Goal: Find specific page/section: Find specific page/section

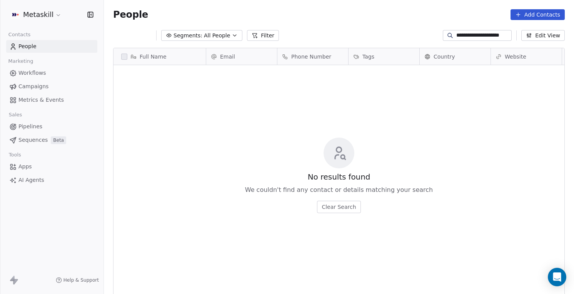
scroll to position [258, 470]
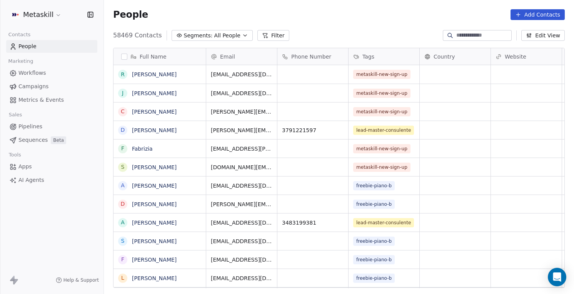
scroll to position [258, 470]
click at [275, 40] on button "Filter" at bounding box center [274, 35] width 32 height 11
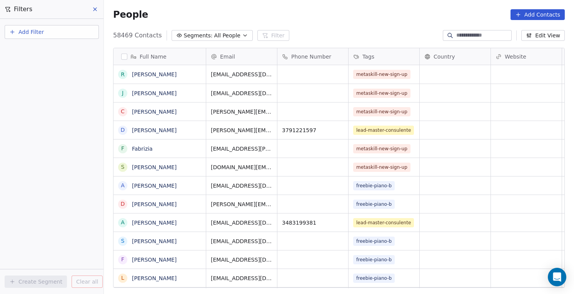
click at [46, 35] on button "Add Filter" at bounding box center [52, 32] width 94 height 14
click at [50, 52] on span "Contact properties" at bounding box center [38, 50] width 50 height 8
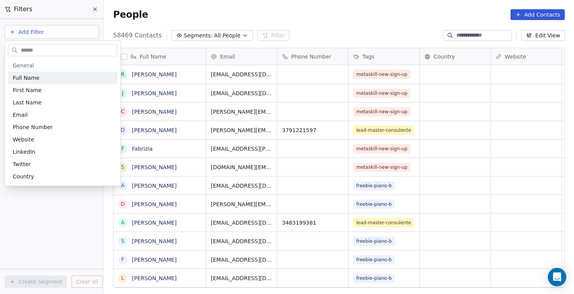
click at [65, 49] on input "text" at bounding box center [68, 50] width 98 height 11
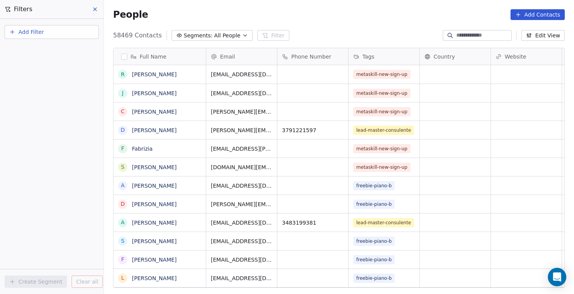
click at [57, 232] on html "Metaskill Contacts People Marketing Workflows Campaigns Metrics & Events Sales …" at bounding box center [287, 147] width 574 height 294
click at [61, 37] on button "Add Filter" at bounding box center [52, 32] width 94 height 14
click at [64, 62] on div "Contact activity" at bounding box center [52, 63] width 78 height 8
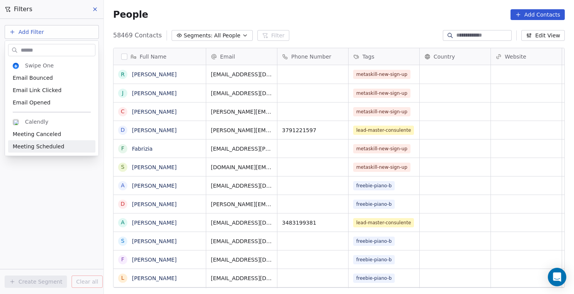
click at [65, 184] on html "Metaskill Contacts People Marketing Workflows Campaigns Metrics & Events Sales …" at bounding box center [287, 147] width 574 height 294
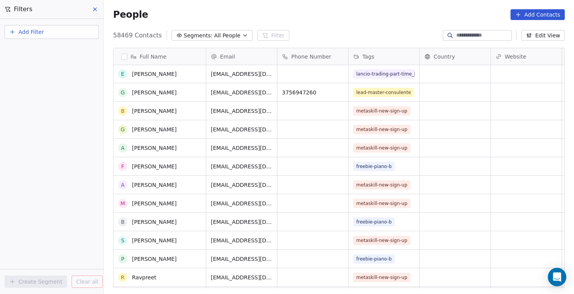
scroll to position [479, 0]
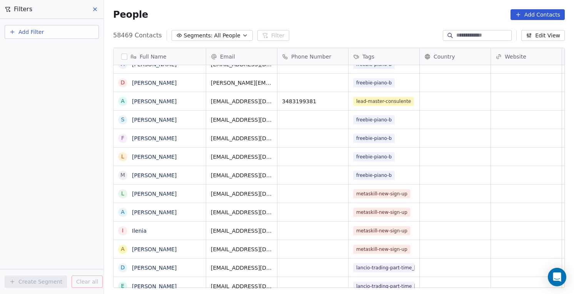
click at [535, 39] on button "Edit View" at bounding box center [544, 35] width 44 height 11
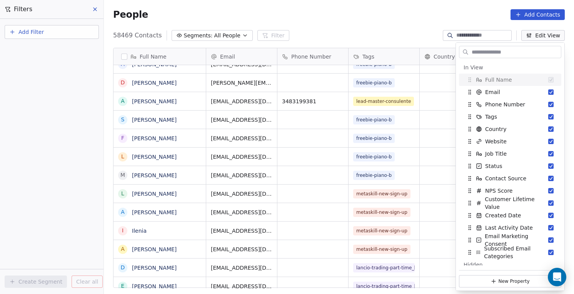
click at [462, 13] on div "People Add Contacts" at bounding box center [339, 14] width 452 height 11
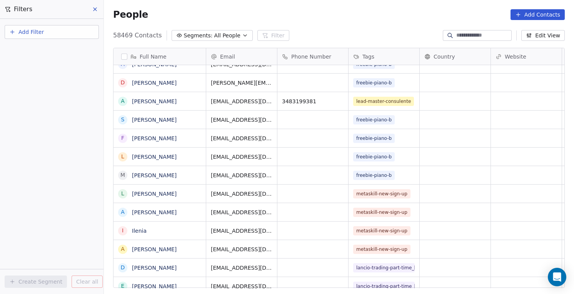
click at [63, 32] on button "Add Filter" at bounding box center [52, 32] width 94 height 14
click at [67, 63] on div "Contact activity" at bounding box center [52, 63] width 78 height 8
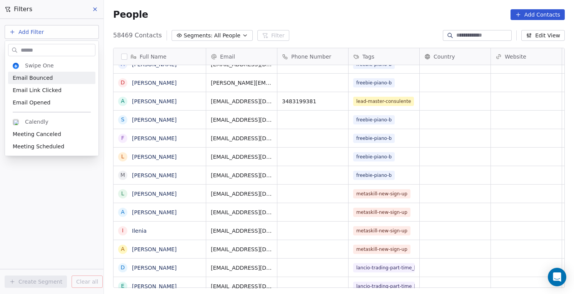
click at [70, 49] on input "text" at bounding box center [57, 50] width 76 height 11
click at [70, 30] on html "Metaskill Contacts People Marketing Workflows Campaigns Metrics & Events Sales …" at bounding box center [287, 147] width 574 height 294
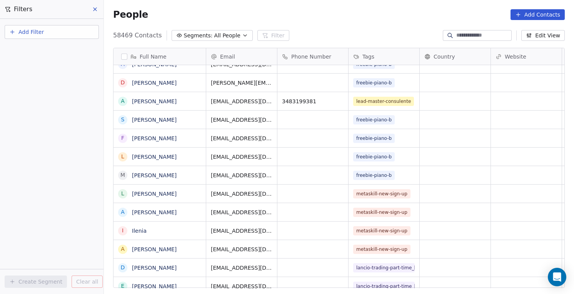
click at [39, 31] on span "Add Filter" at bounding box center [30, 32] width 25 height 8
click at [50, 50] on span "Contact properties" at bounding box center [38, 50] width 50 height 8
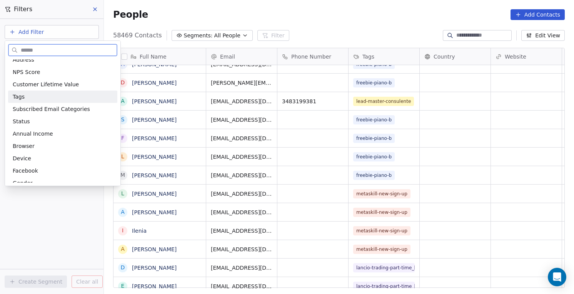
click at [59, 97] on div "Tags" at bounding box center [63, 97] width 100 height 8
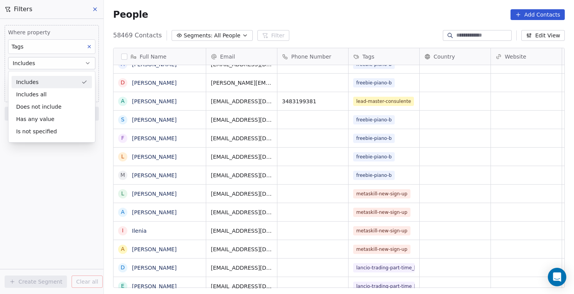
click at [59, 82] on div "Includes" at bounding box center [52, 82] width 80 height 12
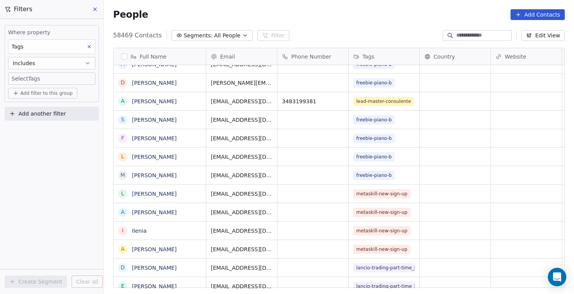
click at [61, 82] on body "Metaskill Contacts People Marketing Workflows Campaigns Metrics & Events Sales …" at bounding box center [287, 147] width 574 height 294
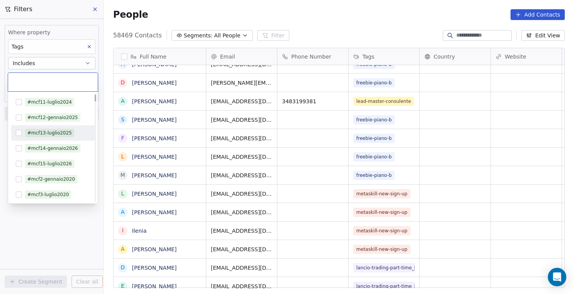
click at [65, 131] on div "#mcf13-luglio2025" at bounding box center [49, 132] width 45 height 7
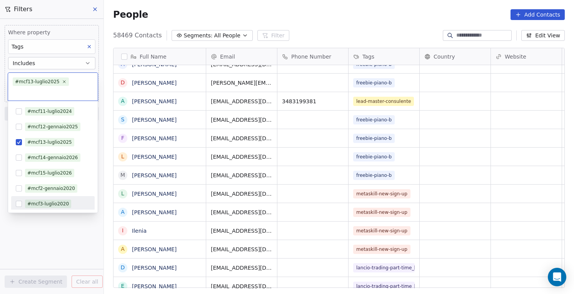
click at [52, 237] on html "Metaskill Contacts People Marketing Workflows Campaigns Metrics & Events Sales …" at bounding box center [287, 147] width 574 height 294
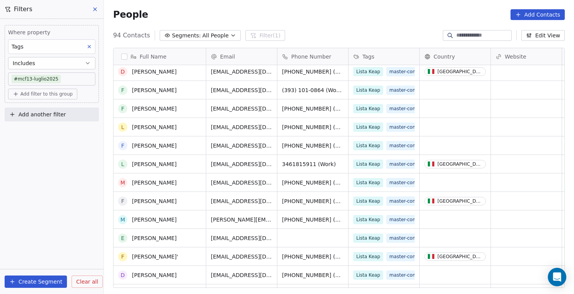
scroll to position [695, 0]
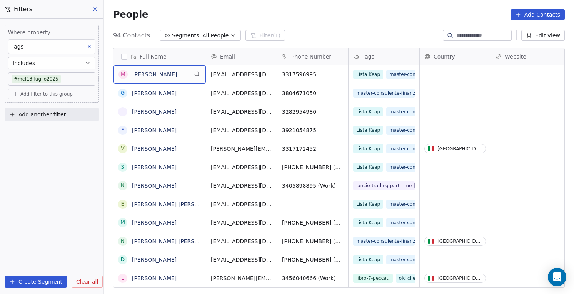
drag, startPoint x: 129, startPoint y: 74, endPoint x: 177, endPoint y: 133, distance: 76.4
click at [80, 148] on div "Where property Tags Includes #mcf13-luglio2025 Add filter to this group Add ano…" at bounding box center [52, 156] width 104 height 275
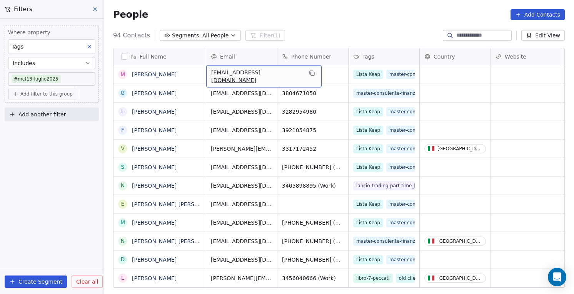
drag, startPoint x: 249, startPoint y: 69, endPoint x: 249, endPoint y: 126, distance: 57.4
click at [258, 64] on div "Email" at bounding box center [241, 56] width 71 height 17
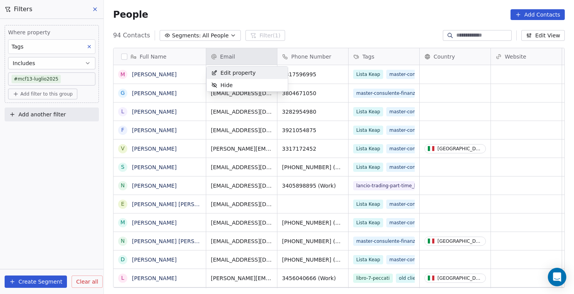
click at [249, 55] on html "Metaskill Contacts People Marketing Workflows Campaigns Metrics & Events Sales …" at bounding box center [287, 147] width 574 height 294
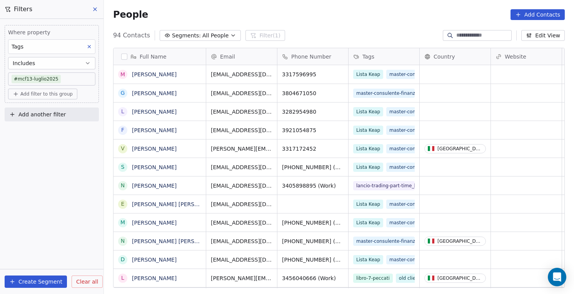
click at [100, 10] on button at bounding box center [96, 9] width 12 height 11
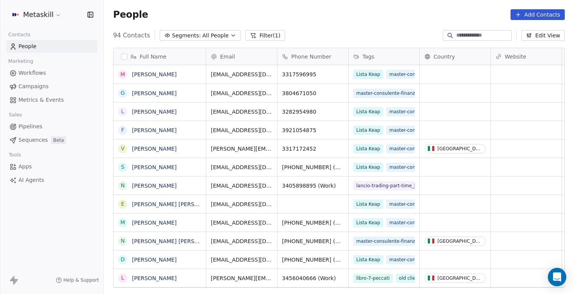
click at [58, 50] on link "People" at bounding box center [51, 46] width 91 height 13
click at [458, 30] on div at bounding box center [477, 35] width 69 height 11
paste input "**********"
type input "**********"
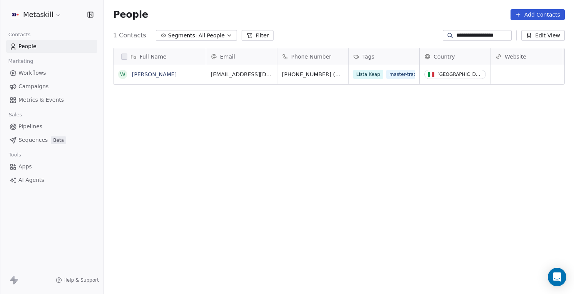
scroll to position [258, 470]
click at [162, 76] on link "[PERSON_NAME]" at bounding box center [154, 74] width 45 height 6
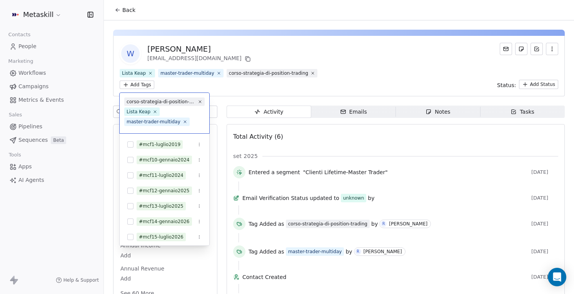
click at [149, 86] on html "Metaskill Contacts People Marketing Workflows Campaigns Metrics & Events Sales …" at bounding box center [287, 147] width 574 height 294
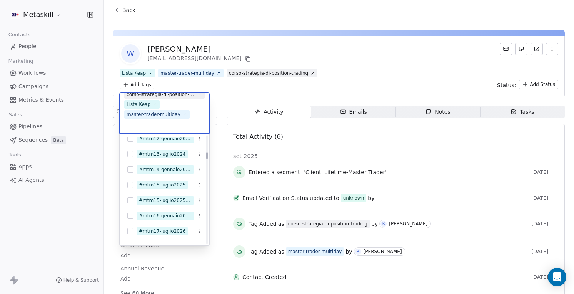
scroll to position [409, 0]
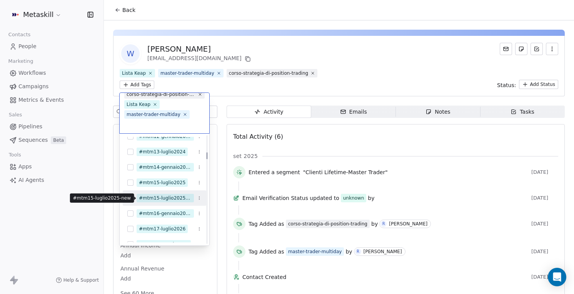
click at [179, 194] on span "#mtm15-luglio2025-new" at bounding box center [165, 198] width 57 height 8
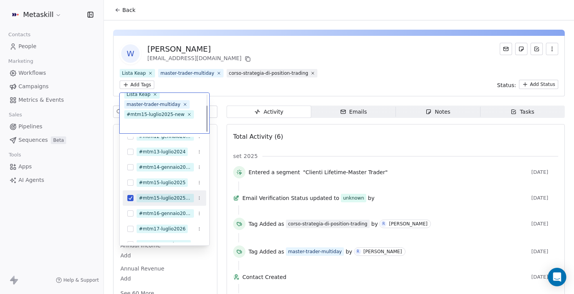
click at [305, 82] on html "Metaskill Contacts People Marketing Workflows Campaigns Metrics & Events Sales …" at bounding box center [287, 147] width 574 height 294
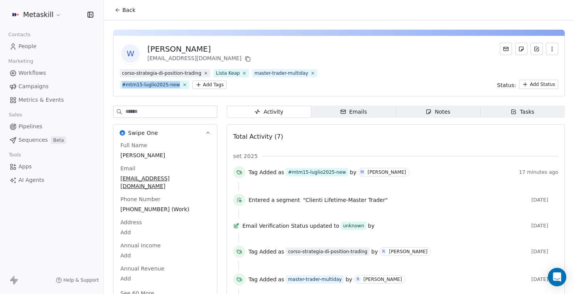
drag, startPoint x: 177, startPoint y: 85, endPoint x: 122, endPoint y: 86, distance: 54.7
click at [122, 86] on div "#mtm15-luglio2025-new" at bounding box center [151, 84] width 58 height 7
copy div "#mtm15-luglio2025-new"
click at [109, 89] on div "W [PERSON_NAME] [EMAIL_ADDRESS][DOMAIN_NAME] corso-strategia-di-position-tradin…" at bounding box center [339, 184] width 470 height 328
click at [37, 43] on link "People" at bounding box center [51, 46] width 91 height 13
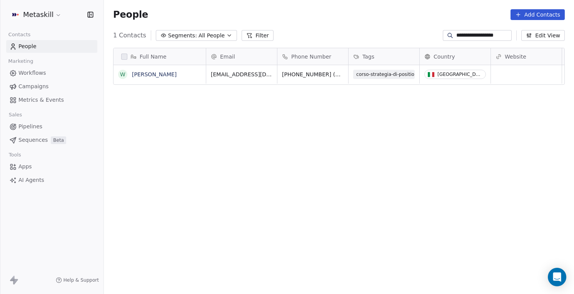
scroll to position [258, 470]
click at [508, 35] on input "**********" at bounding box center [484, 36] width 54 height 8
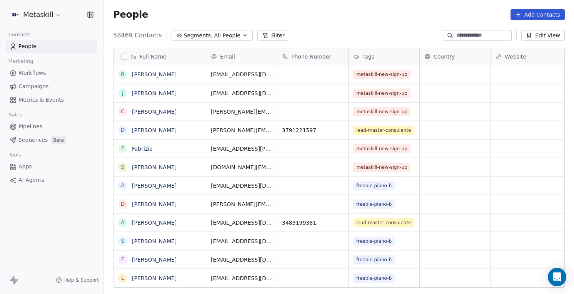
click at [243, 32] on button "Segments: All People" at bounding box center [212, 35] width 81 height 11
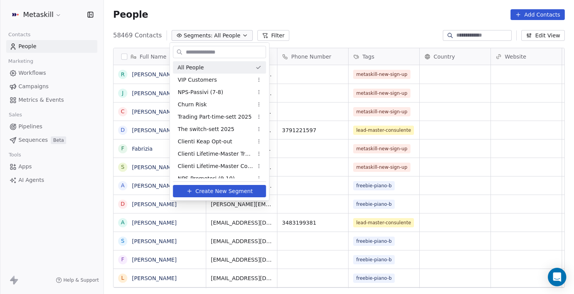
click at [306, 12] on html "Metaskill Contacts People Marketing Workflows Campaigns Metrics & Events Sales …" at bounding box center [287, 147] width 574 height 294
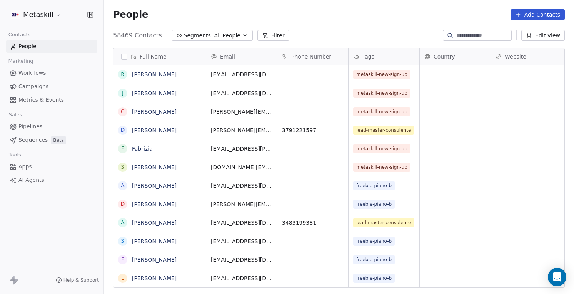
click at [273, 33] on button "Filter" at bounding box center [274, 35] width 32 height 11
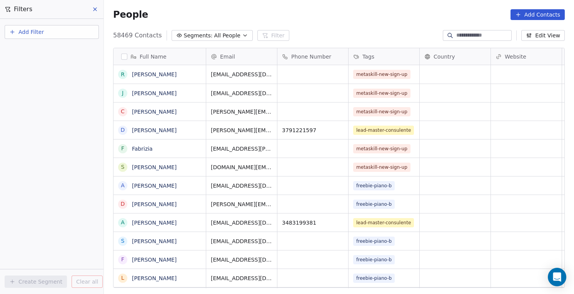
click at [75, 27] on button "Add Filter" at bounding box center [52, 32] width 94 height 14
click at [76, 53] on div "Contact properties" at bounding box center [52, 50] width 78 height 8
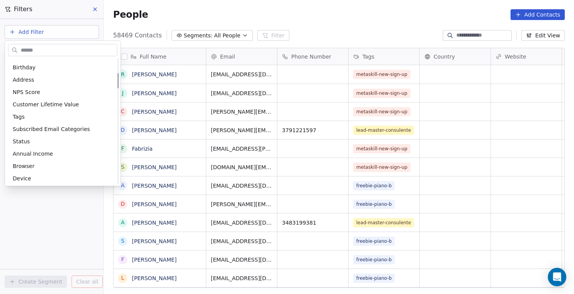
scroll to position [122, 0]
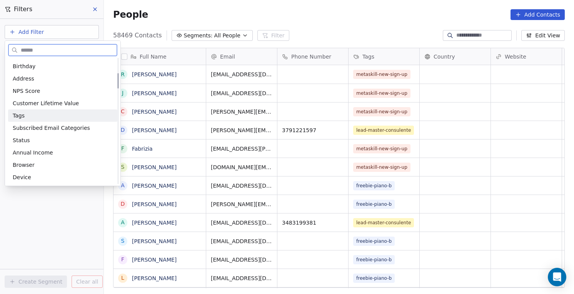
click at [65, 118] on div "Tags" at bounding box center [63, 116] width 100 height 8
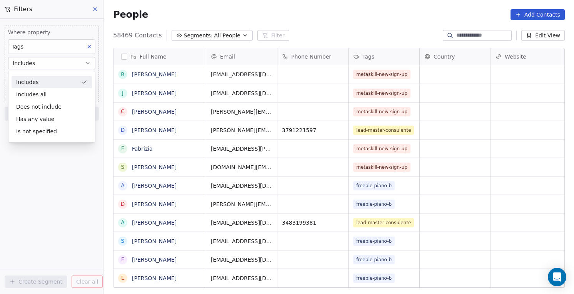
click at [61, 81] on div "Includes" at bounding box center [52, 82] width 80 height 12
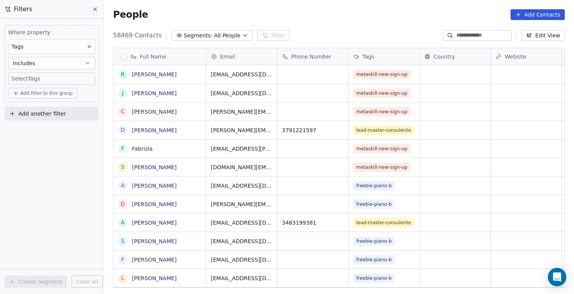
click at [64, 79] on body "Metaskill Contacts People Marketing Workflows Campaigns Metrics & Events Sales …" at bounding box center [287, 147] width 574 height 294
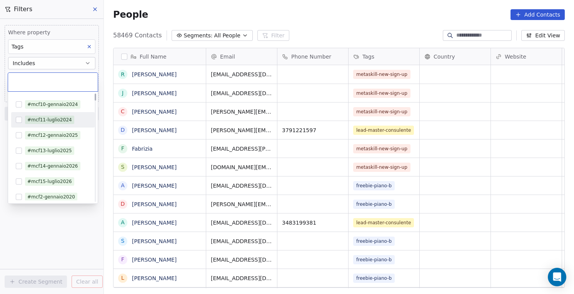
scroll to position [18, 0]
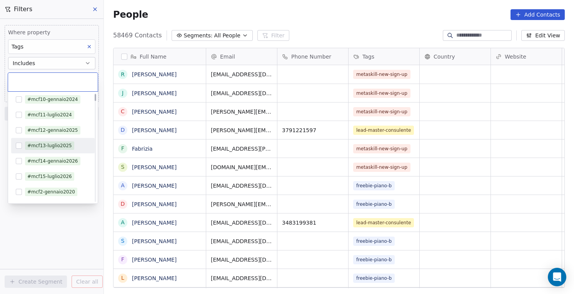
click at [67, 147] on div "#mcf13-luglio2025" at bounding box center [49, 145] width 45 height 7
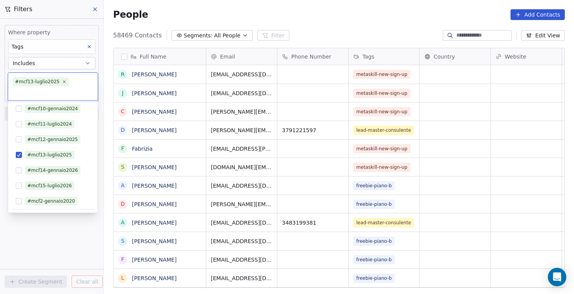
click at [65, 230] on html "Metaskill Contacts People Marketing Workflows Campaigns Metrics & Events Sales …" at bounding box center [287, 147] width 574 height 294
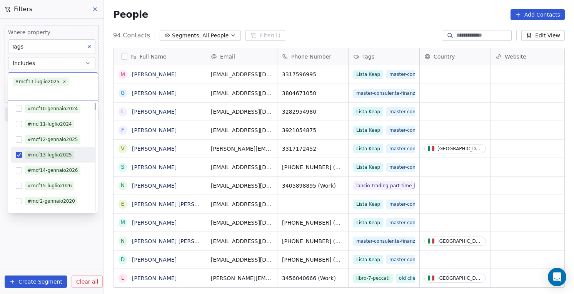
drag, startPoint x: 57, startPoint y: 80, endPoint x: 35, endPoint y: 81, distance: 21.6
click at [35, 81] on body "Metaskill Contacts People Marketing Workflows Campaigns Metrics & Events Sales …" at bounding box center [287, 147] width 574 height 294
drag, startPoint x: 15, startPoint y: 82, endPoint x: 57, endPoint y: 82, distance: 42.0
click at [57, 82] on span "#mcf13-luglio2025" at bounding box center [41, 81] width 56 height 8
copy div "#mcf13-luglio2025"
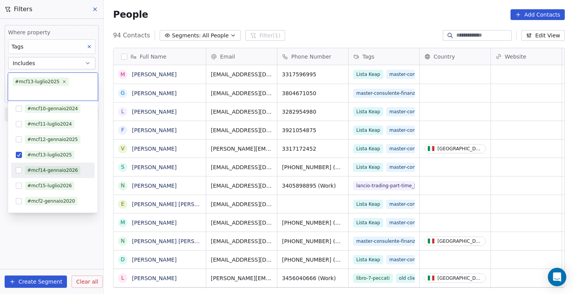
click at [53, 225] on html "Metaskill Contacts People Marketing Workflows Campaigns Metrics & Events Sales …" at bounding box center [287, 147] width 574 height 294
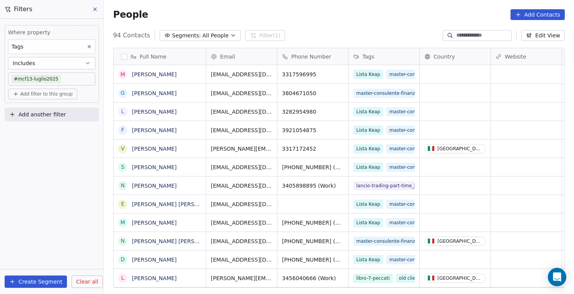
click at [469, 34] on input at bounding box center [484, 36] width 54 height 8
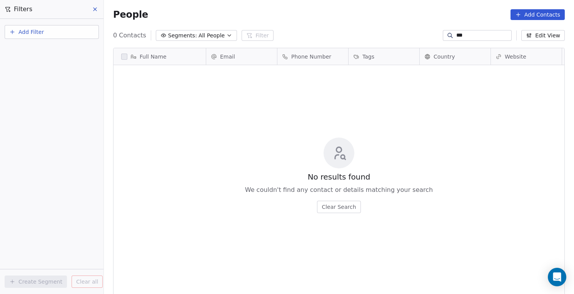
scroll to position [258, 470]
type input "*"
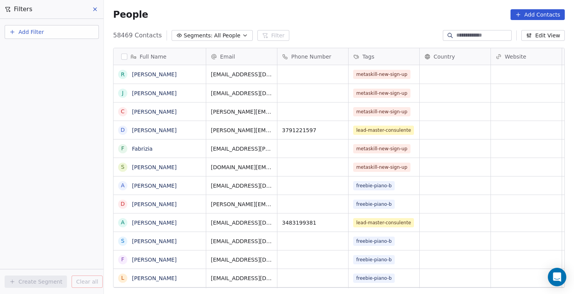
click at [56, 42] on div "Add Filter" at bounding box center [52, 33] width 94 height 17
click at [61, 32] on button "Add Filter" at bounding box center [52, 32] width 94 height 14
click at [70, 55] on div "Contact properties" at bounding box center [51, 50] width 87 height 12
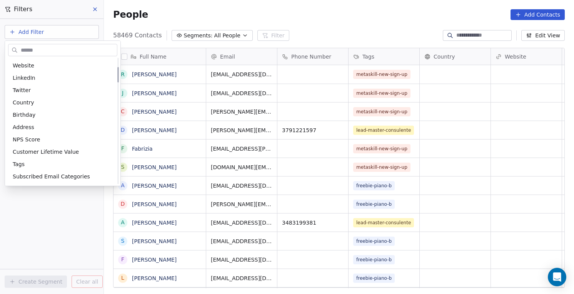
scroll to position [95, 0]
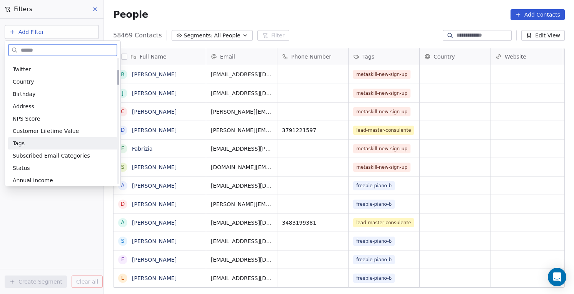
click at [67, 143] on div "Tags" at bounding box center [63, 143] width 100 height 8
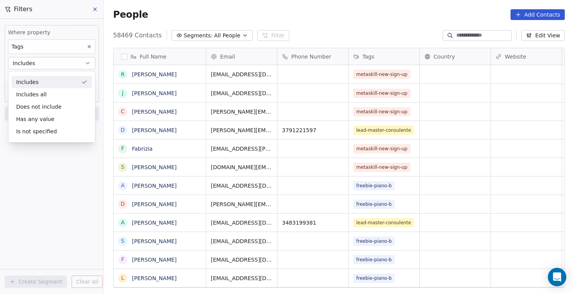
click at [66, 82] on div "Includes" at bounding box center [52, 82] width 80 height 12
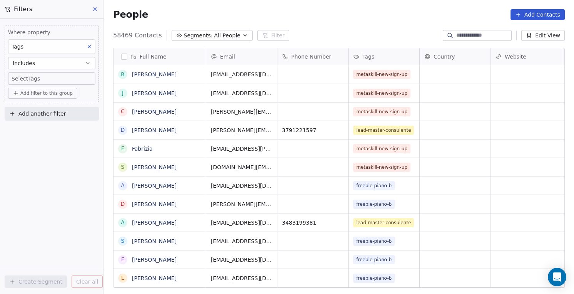
click at [66, 82] on body "Metaskill Contacts People Marketing Workflows Campaigns Metrics & Events Sales …" at bounding box center [287, 147] width 574 height 294
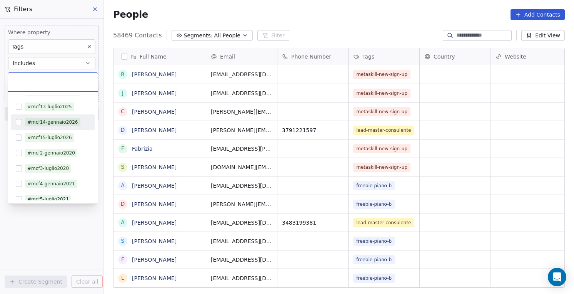
scroll to position [44, 0]
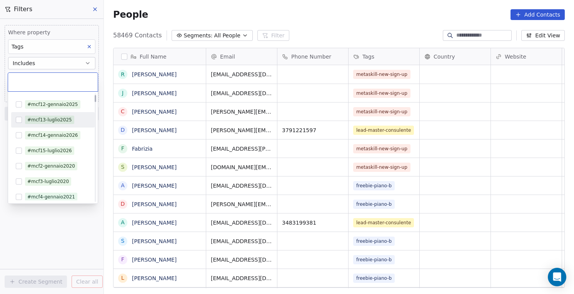
click at [60, 120] on div "#mcf13-luglio2025" at bounding box center [49, 119] width 45 height 7
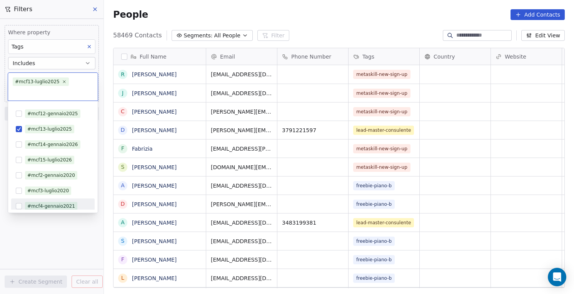
click at [70, 232] on html "Metaskill Contacts People Marketing Workflows Campaigns Metrics & Events Sales …" at bounding box center [287, 147] width 574 height 294
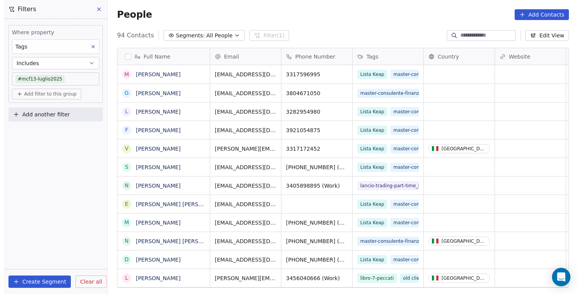
scroll to position [258, 478]
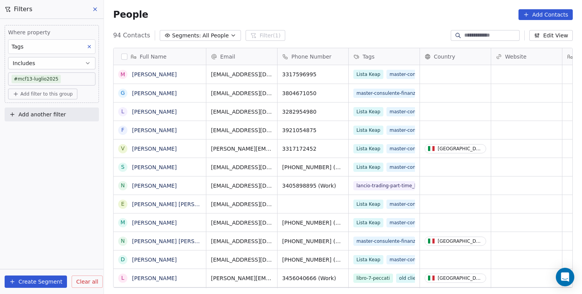
click at [224, 36] on span "All People" at bounding box center [216, 36] width 26 height 8
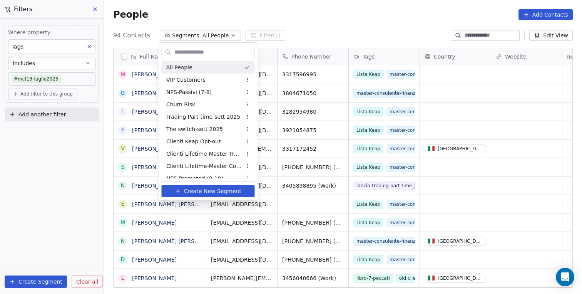
click at [238, 13] on html "Metaskill Contacts People Marketing Workflows Campaigns Metrics & Events Sales …" at bounding box center [291, 147] width 582 height 294
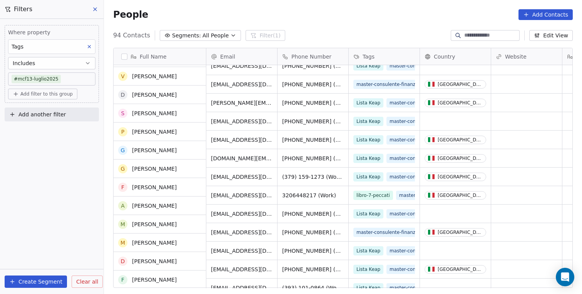
scroll to position [335, 0]
